Goal: Task Accomplishment & Management: Use online tool/utility

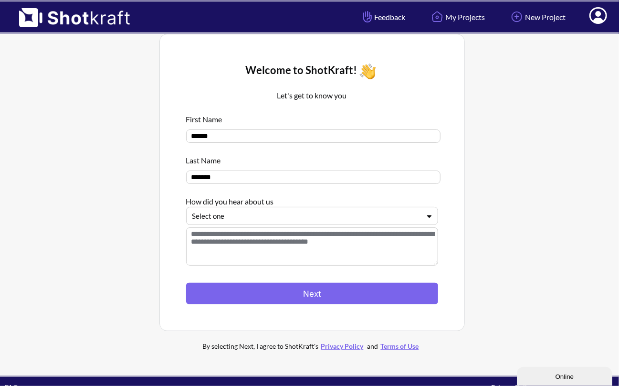
click at [350, 289] on button "Next" at bounding box center [312, 293] width 252 height 21
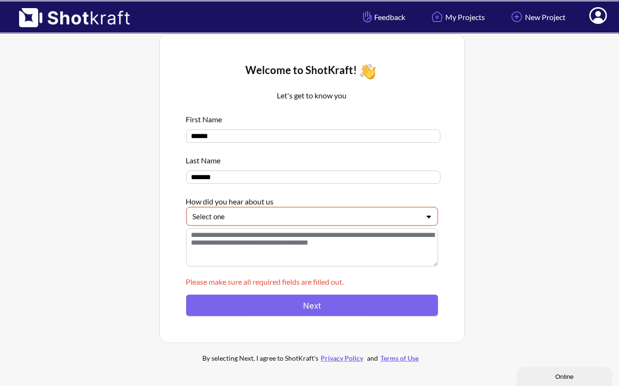
click at [379, 223] on div "Select one" at bounding box center [306, 216] width 229 height 13
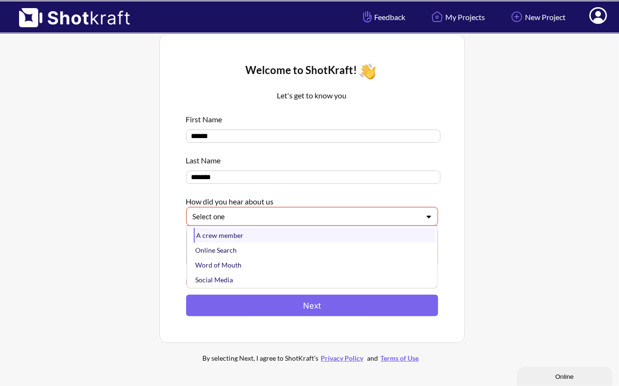
click at [354, 240] on div "A crew member" at bounding box center [315, 235] width 242 height 15
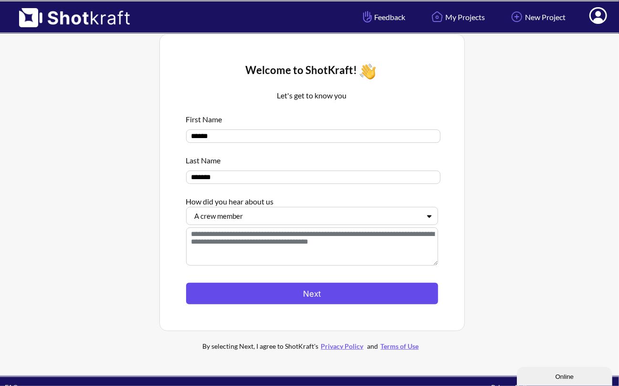
click at [381, 289] on button "Next" at bounding box center [312, 293] width 252 height 21
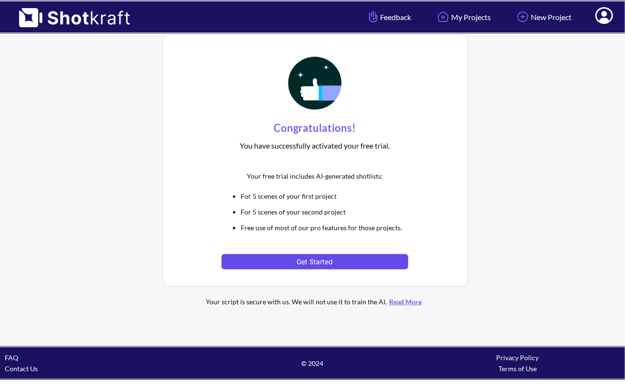
click at [359, 255] on button "Get Started" at bounding box center [315, 261] width 187 height 15
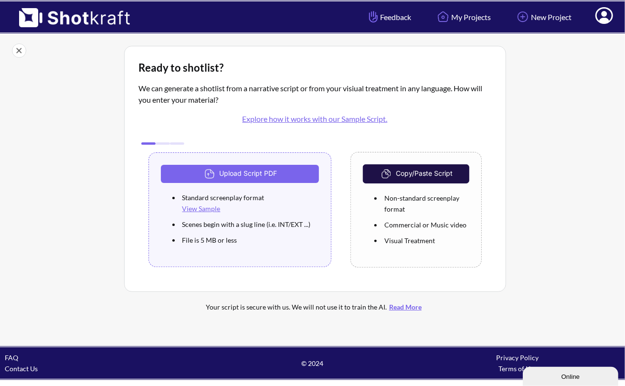
click at [18, 48] on img at bounding box center [19, 50] width 14 height 14
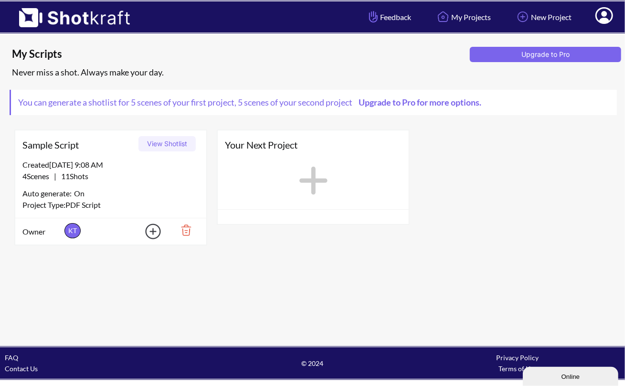
click at [179, 195] on div "Auto generate: On" at bounding box center [110, 193] width 177 height 12
click at [291, 170] on div at bounding box center [313, 184] width 191 height 50
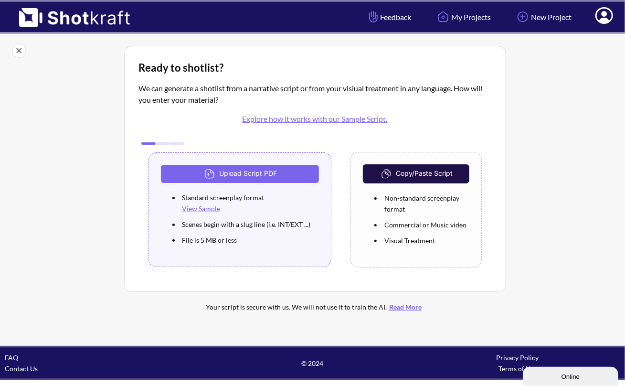
click at [176, 142] on div at bounding box center [177, 143] width 14 height 2
click at [17, 48] on img at bounding box center [19, 50] width 14 height 14
